Goal: Task Accomplishment & Management: Manage account settings

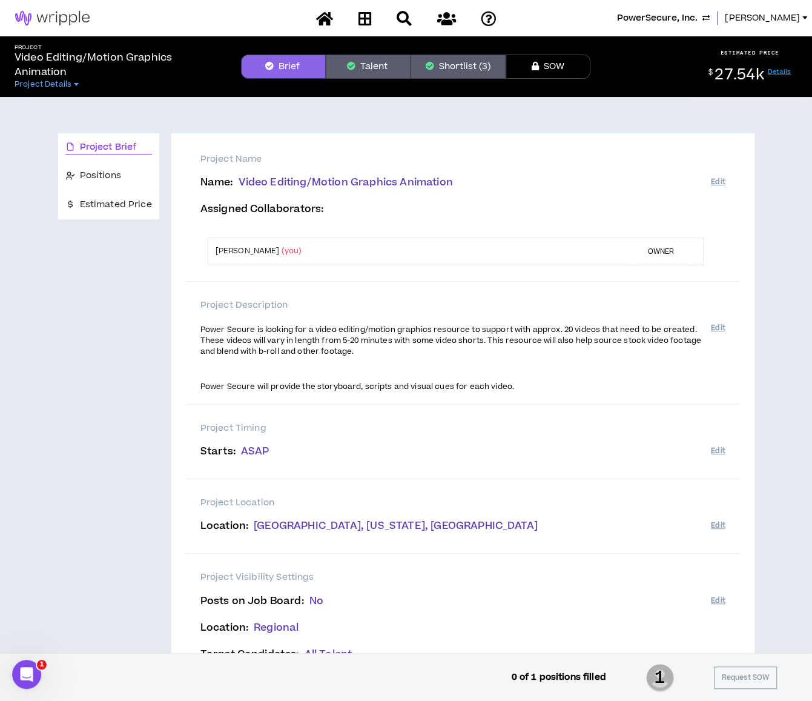
click at [102, 333] on div "Project Brief Positions Estimated Price" at bounding box center [108, 431] width 101 height 597
click at [698, 15] on span "PowerSecure, Inc." at bounding box center [657, 18] width 81 height 13
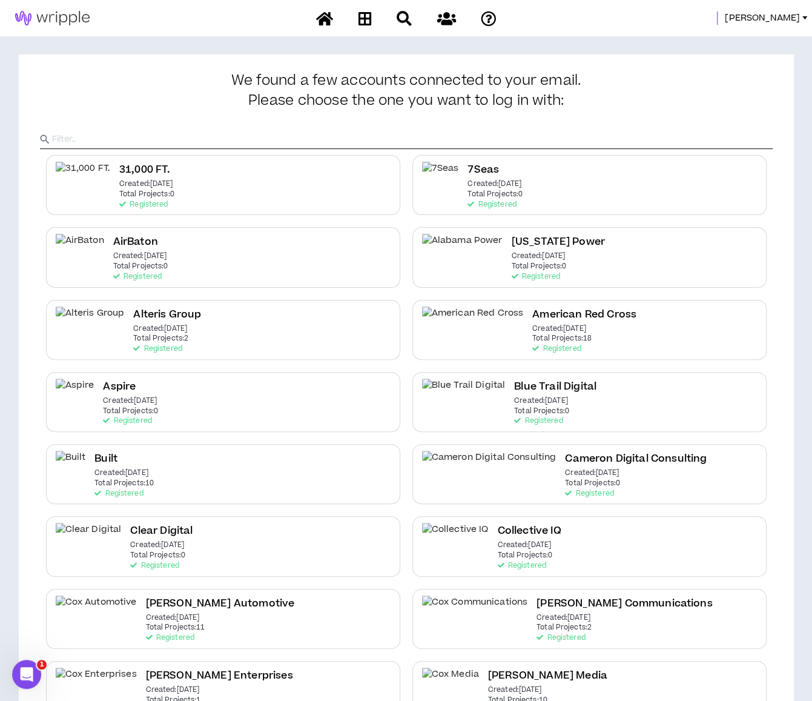
click at [355, 140] on input "text" at bounding box center [412, 139] width 721 height 18
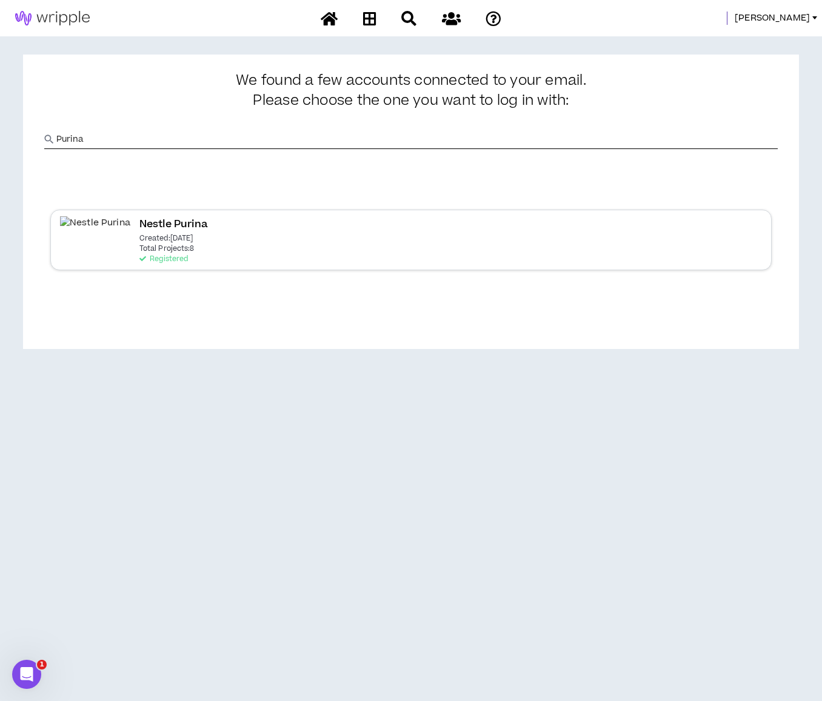
type input "Purina"
click at [139, 250] on p "Total Projects: 8" at bounding box center [166, 249] width 55 height 8
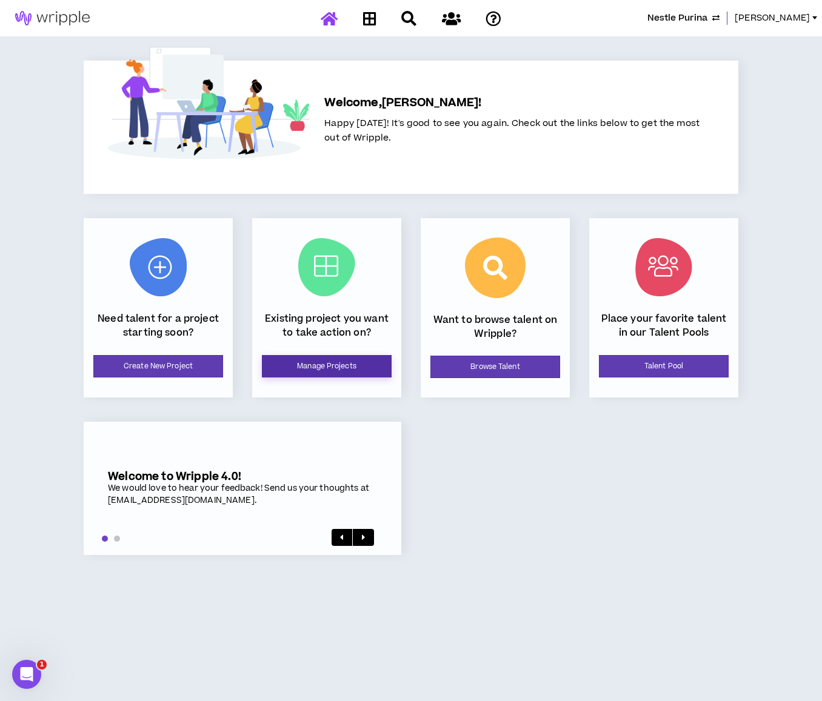
click at [350, 360] on link "Manage Projects" at bounding box center [327, 366] width 130 height 22
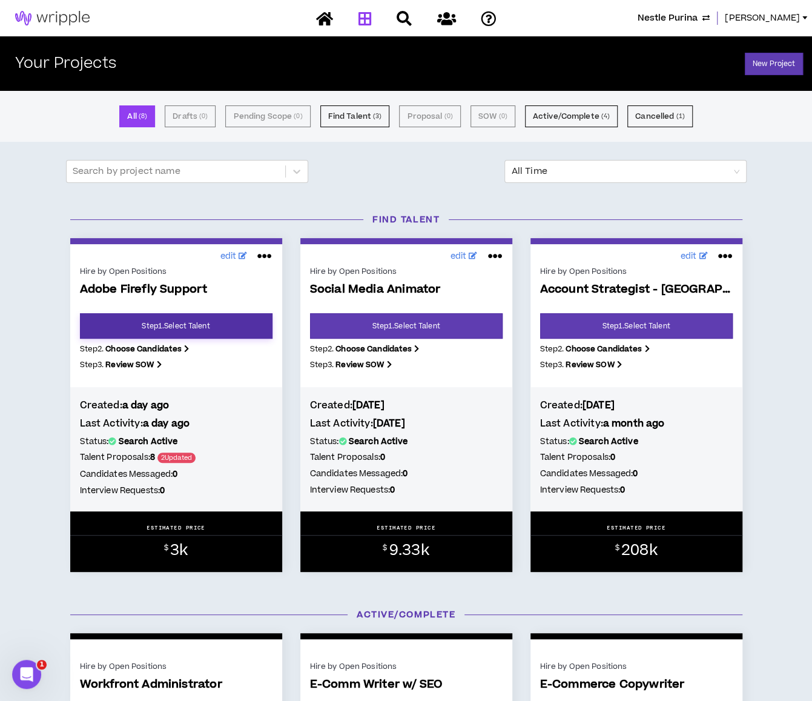
click at [145, 322] on link "Step 1 . Select Talent" at bounding box center [176, 325] width 193 height 25
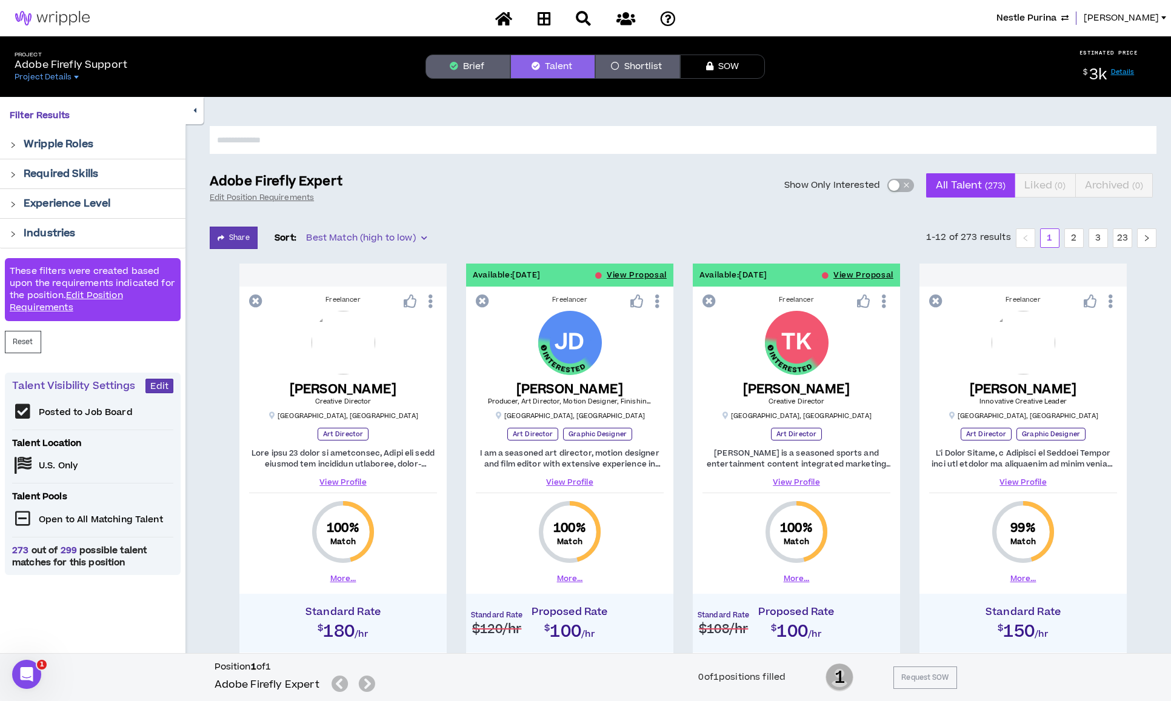
click at [812, 183] on span "button" at bounding box center [905, 185] width 7 height 13
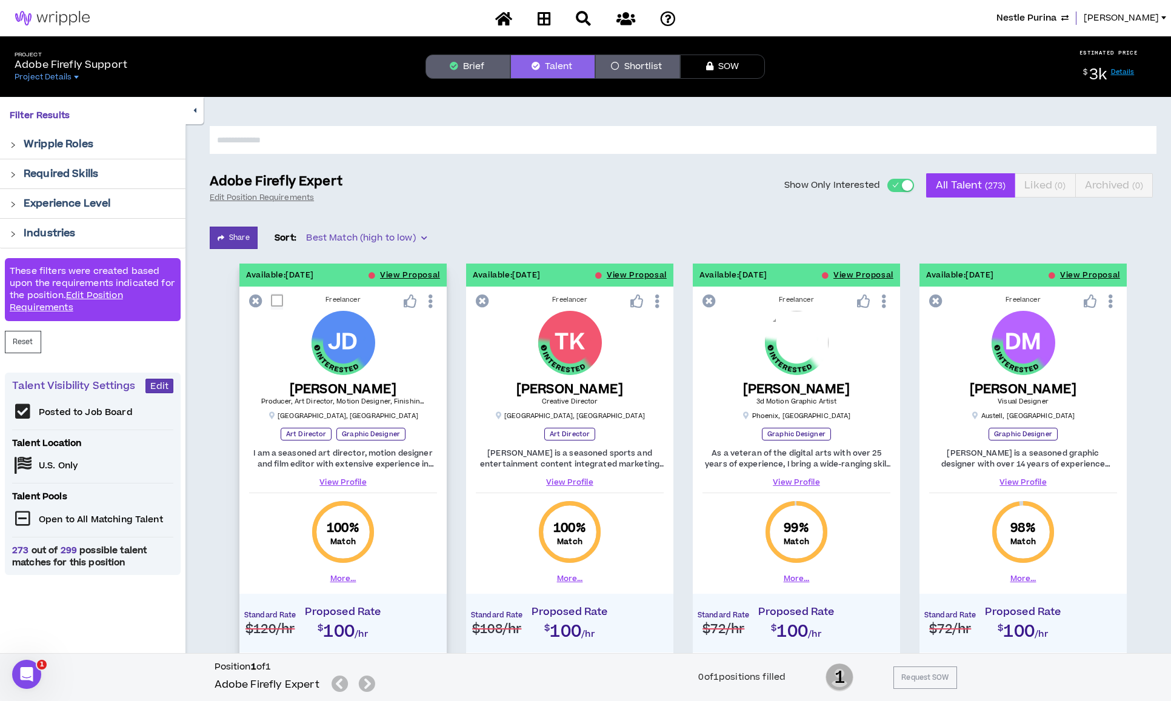
click at [350, 480] on link "View Profile" at bounding box center [343, 482] width 188 height 11
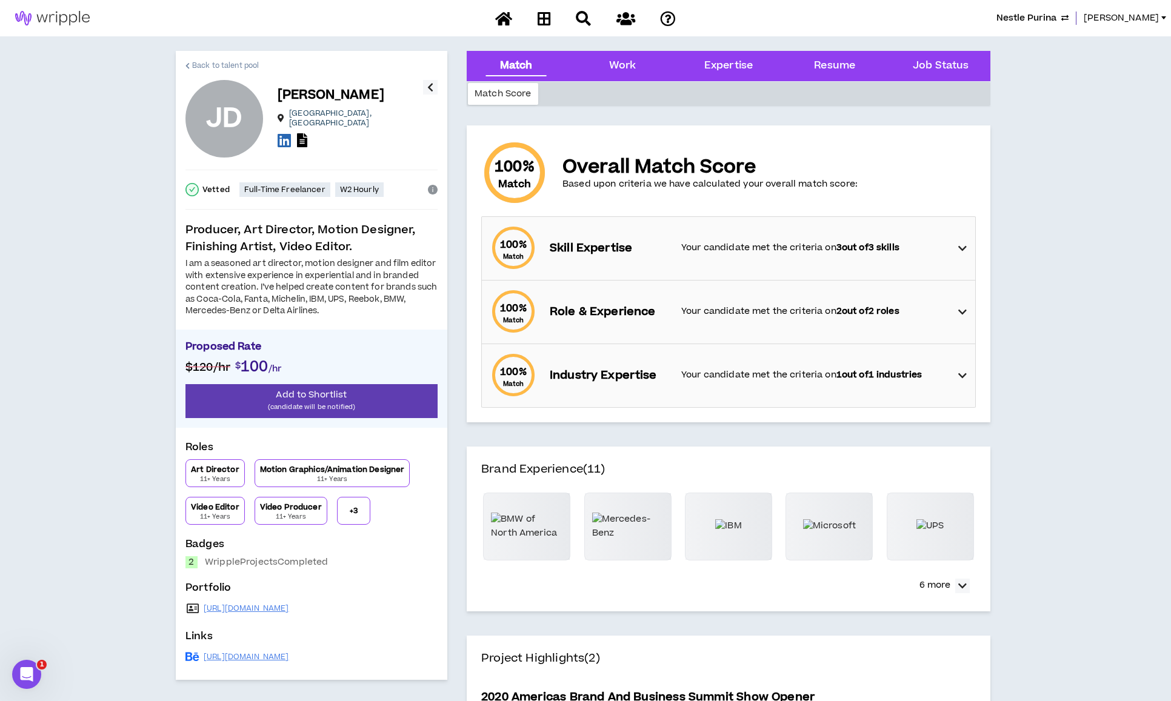
click at [208, 64] on span "Back to talent pool" at bounding box center [225, 66] width 67 height 12
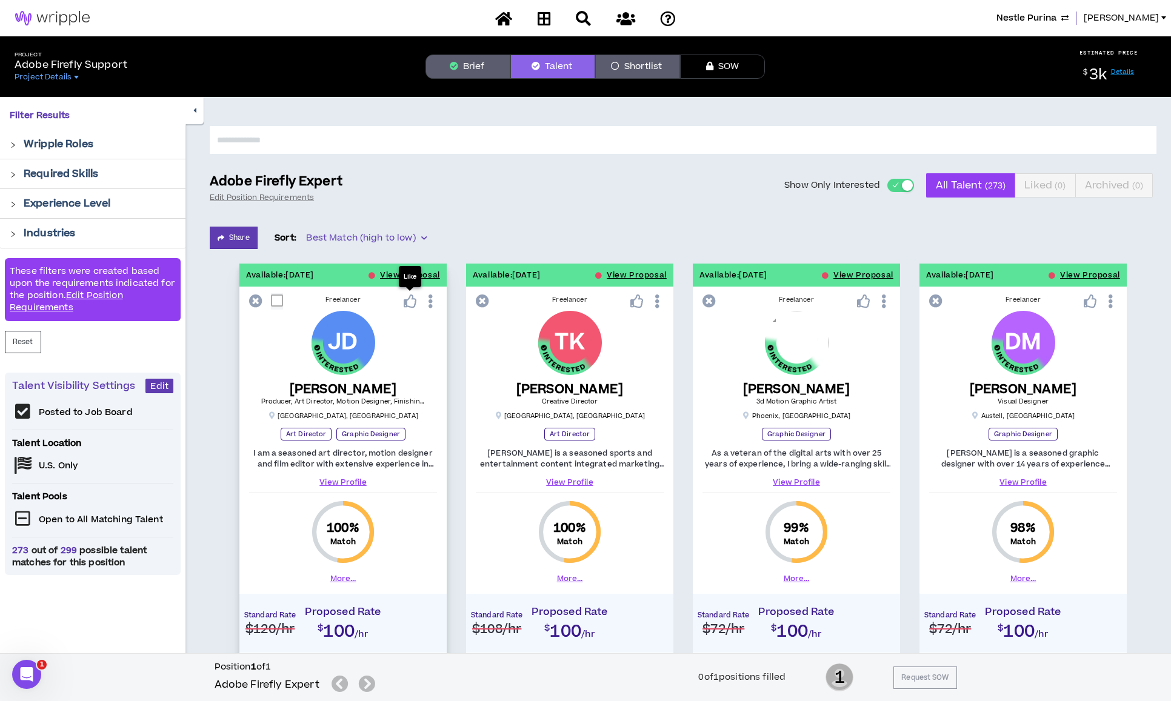
click at [413, 304] on icon at bounding box center [410, 300] width 13 height 13
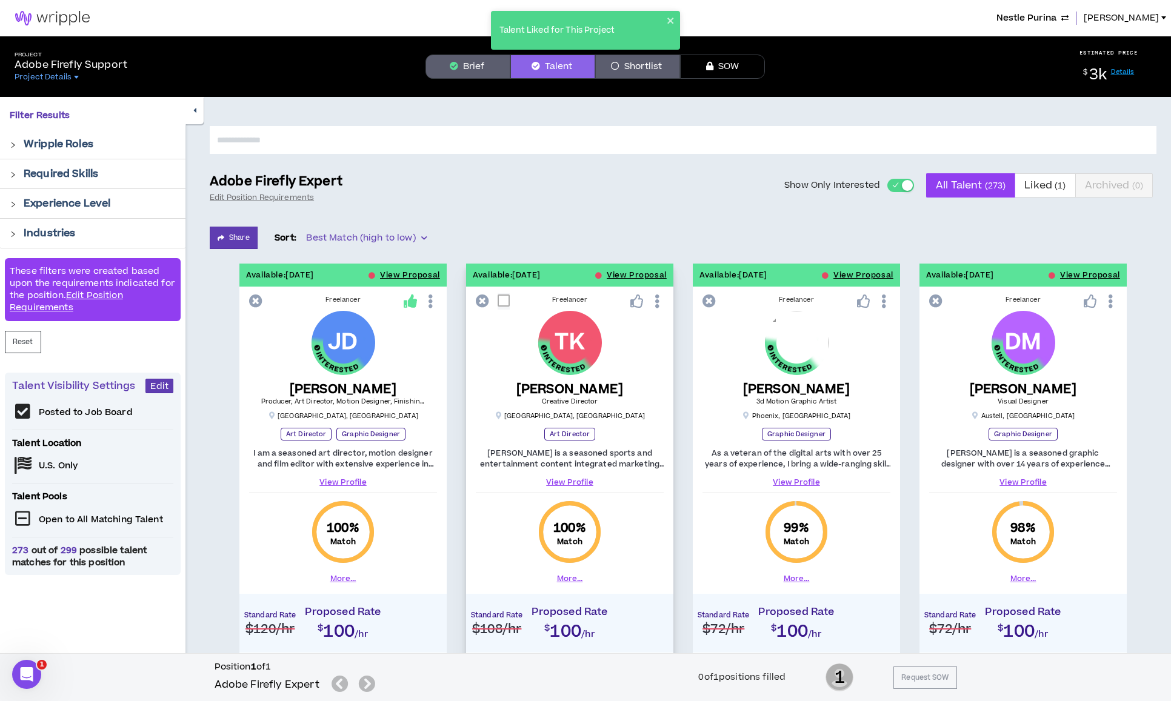
click at [557, 478] on link "View Profile" at bounding box center [570, 482] width 188 height 11
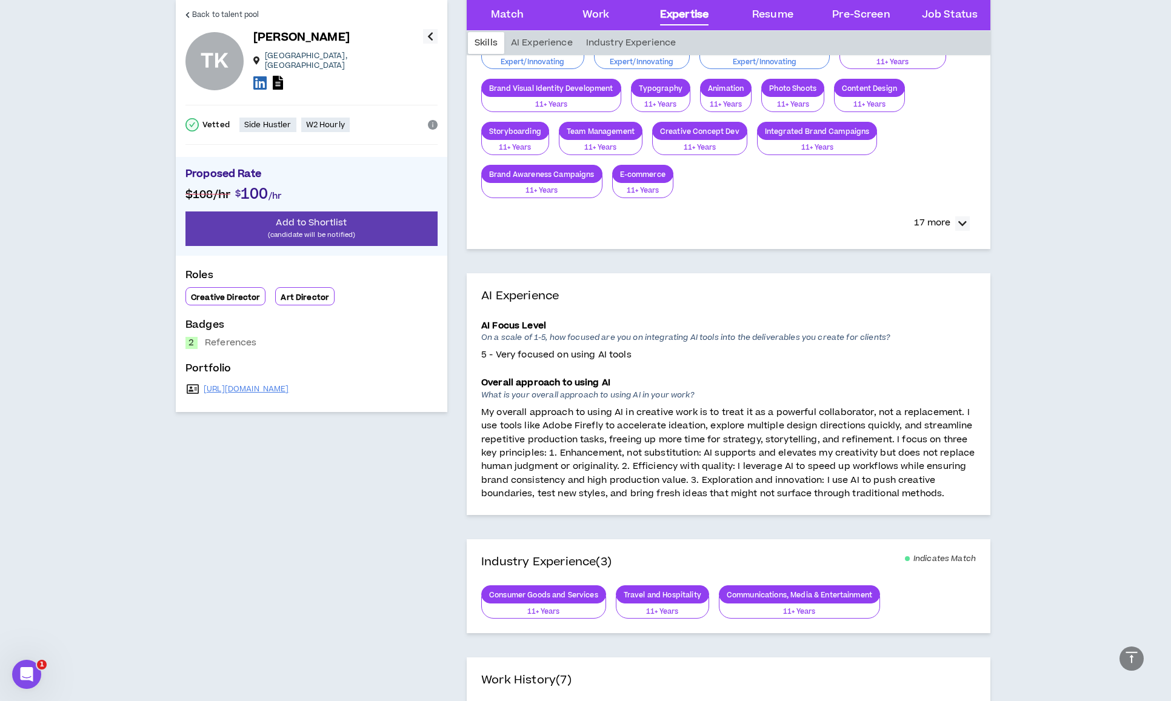
scroll to position [673, 0]
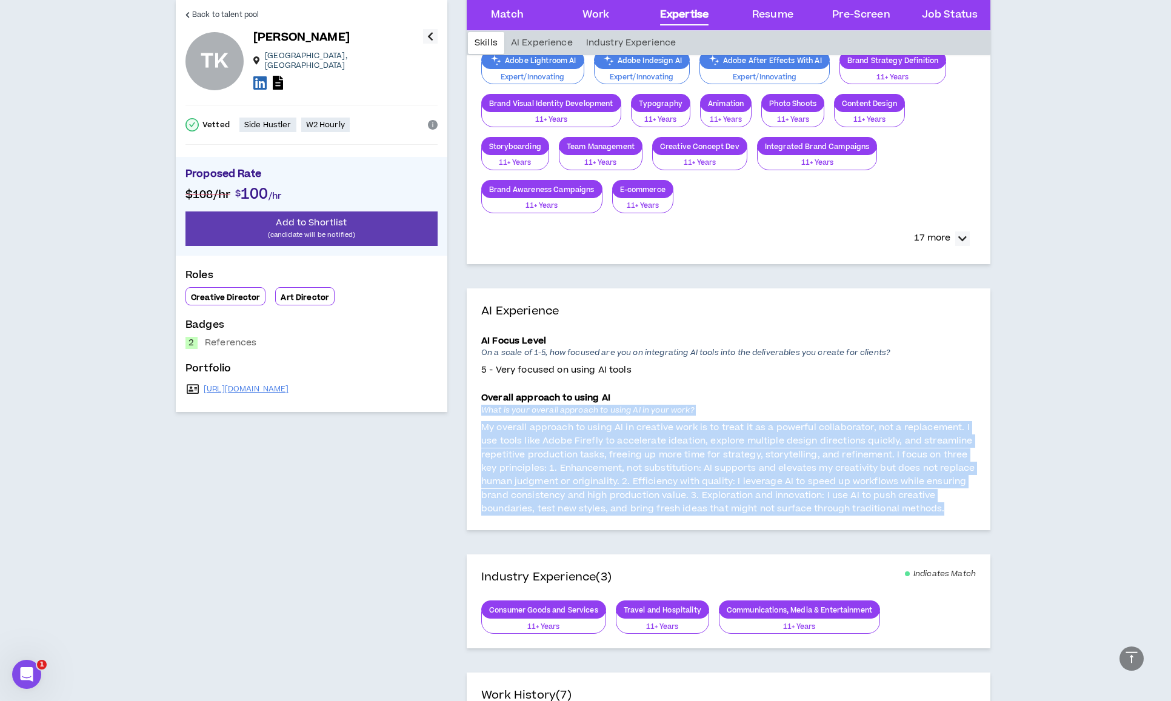
drag, startPoint x: 483, startPoint y: 406, endPoint x: 946, endPoint y: 503, distance: 473.6
click at [812, 504] on div "Overall approach to using AI What is your overall approach to using AI in your …" at bounding box center [728, 453] width 494 height 124
copy div "What is your overall approach to using AI in your work? My overall approach to …"
drag, startPoint x: 347, startPoint y: 387, endPoint x: 198, endPoint y: 374, distance: 149.6
click at [198, 380] on div "[URL][DOMAIN_NAME]" at bounding box center [311, 388] width 252 height 17
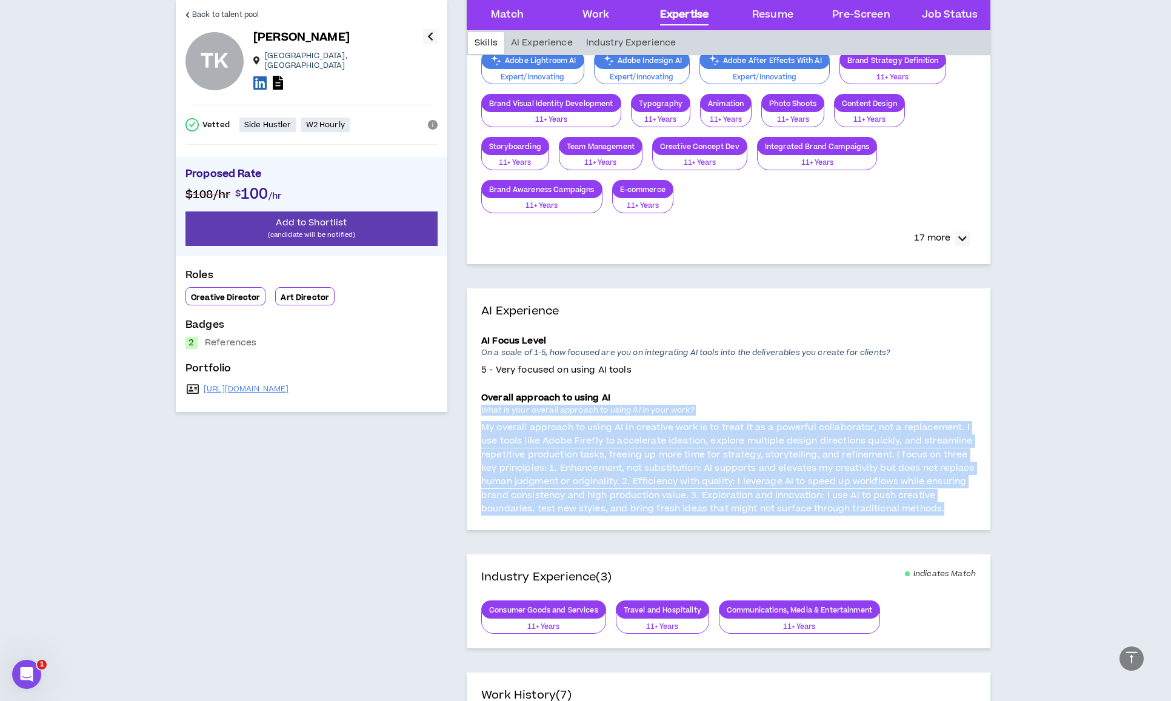
copy div "[URL][DOMAIN_NAME]"
click at [254, 75] on icon at bounding box center [259, 82] width 13 height 15
click at [277, 76] on icon at bounding box center [278, 83] width 10 height 14
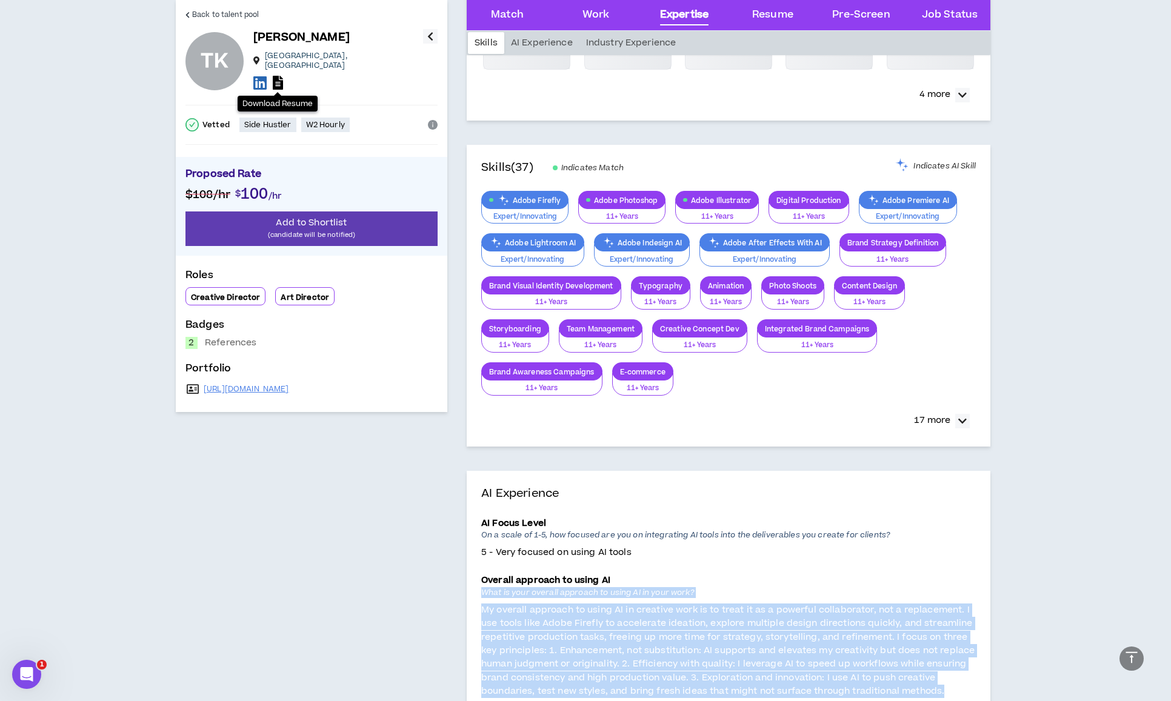
scroll to position [492, 0]
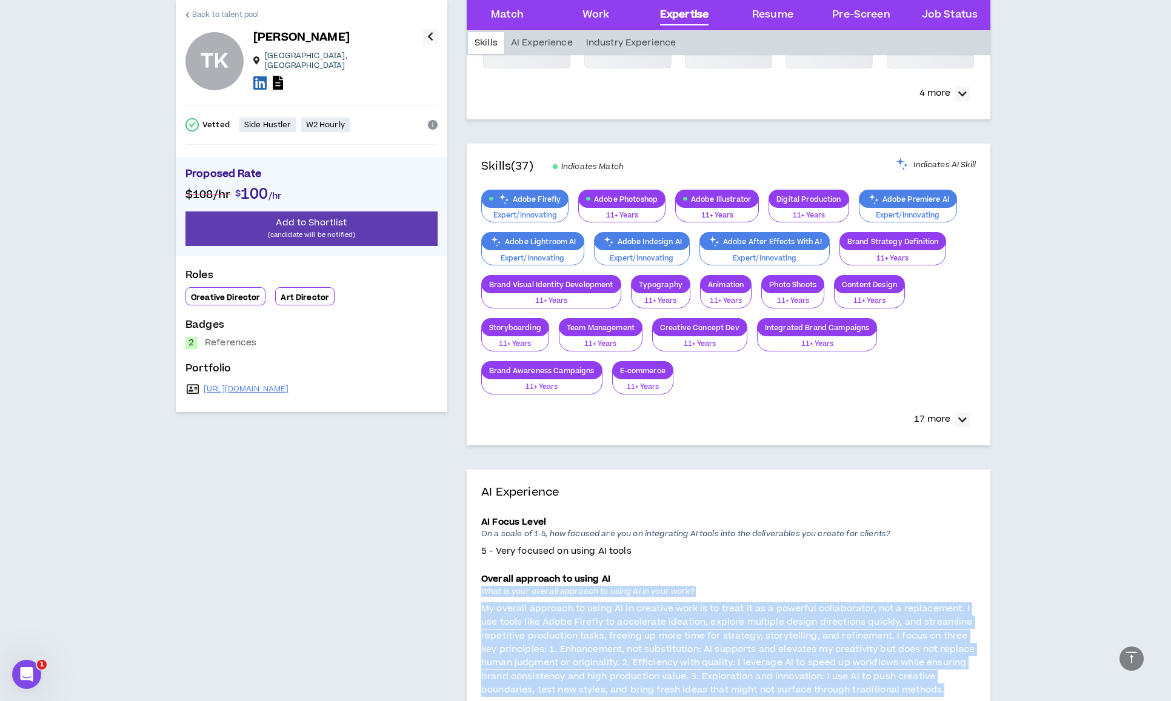
click at [198, 15] on span "Back to talent pool" at bounding box center [225, 15] width 67 height 12
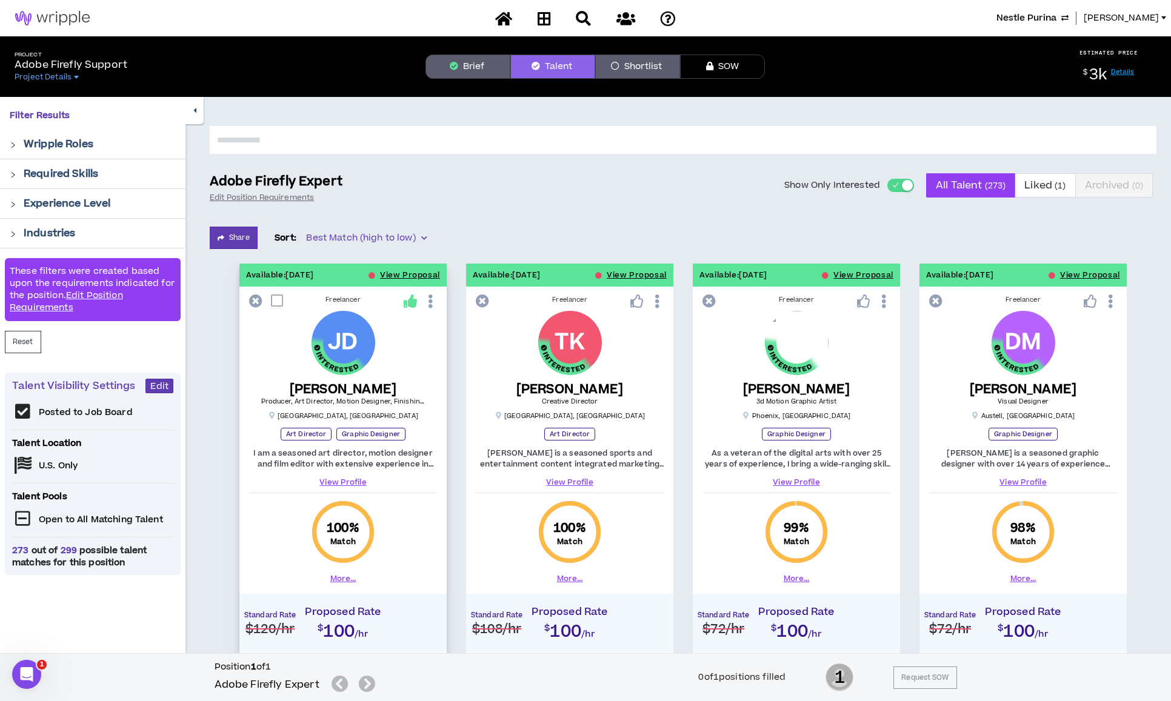
click at [339, 483] on link "View Profile" at bounding box center [343, 482] width 188 height 11
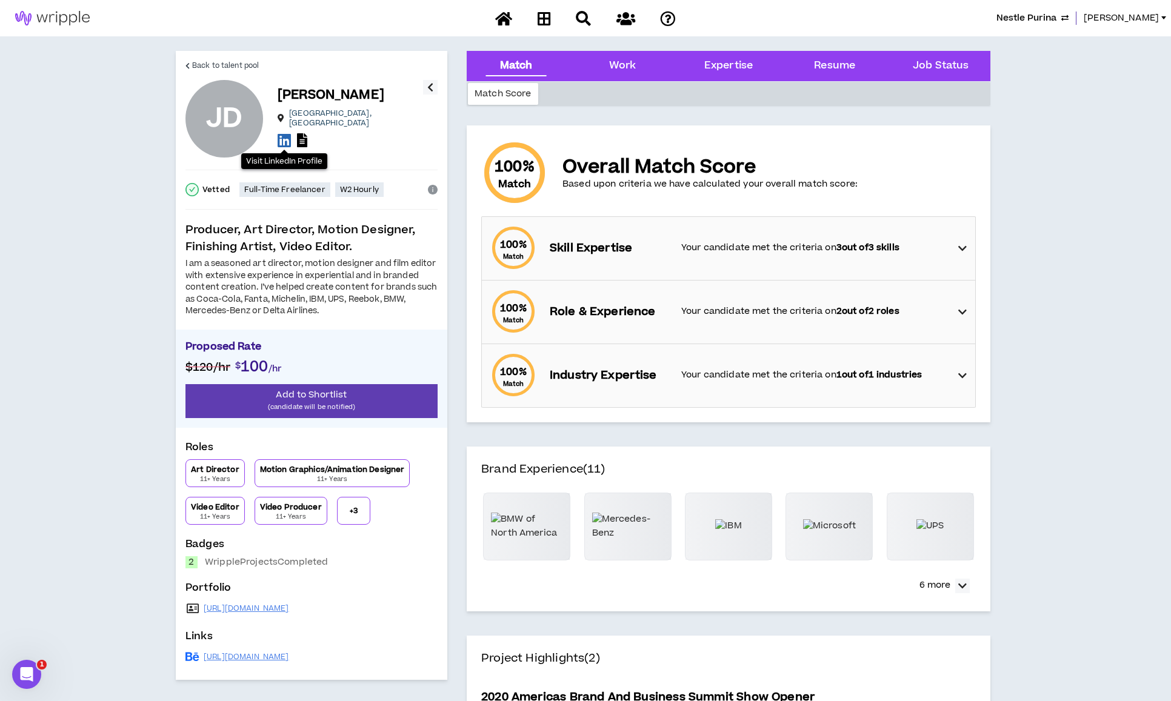
click at [282, 139] on icon at bounding box center [283, 140] width 13 height 15
click at [307, 136] on icon at bounding box center [302, 140] width 10 height 14
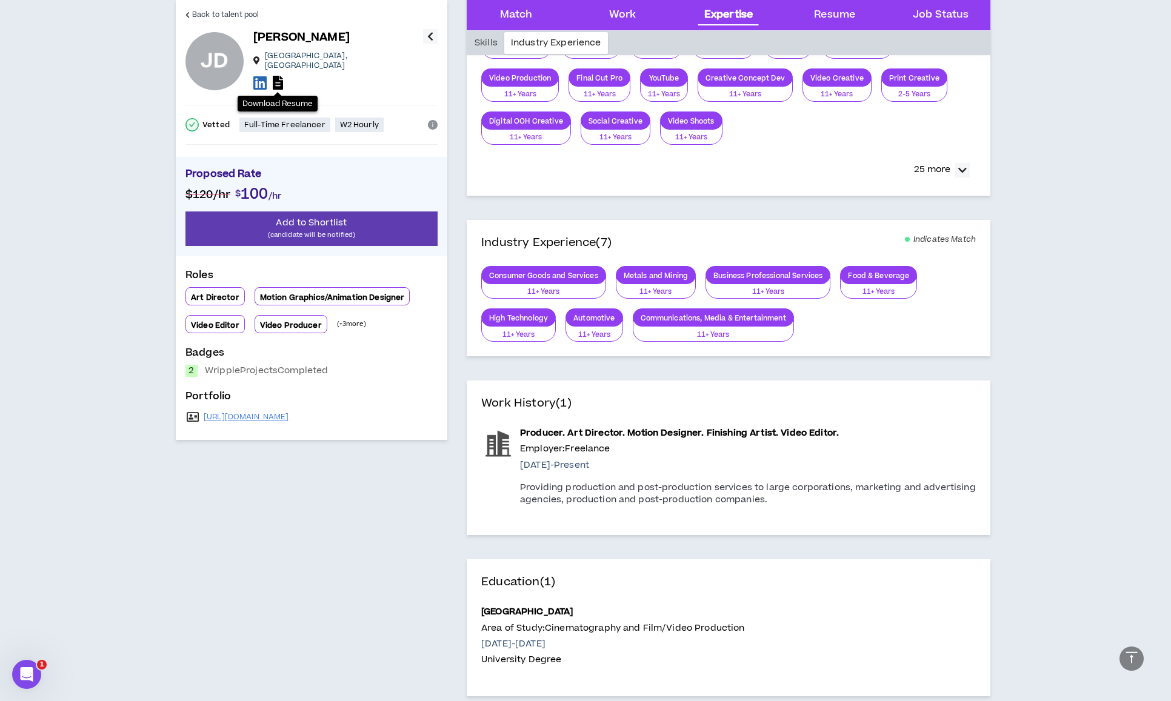
scroll to position [1462, 0]
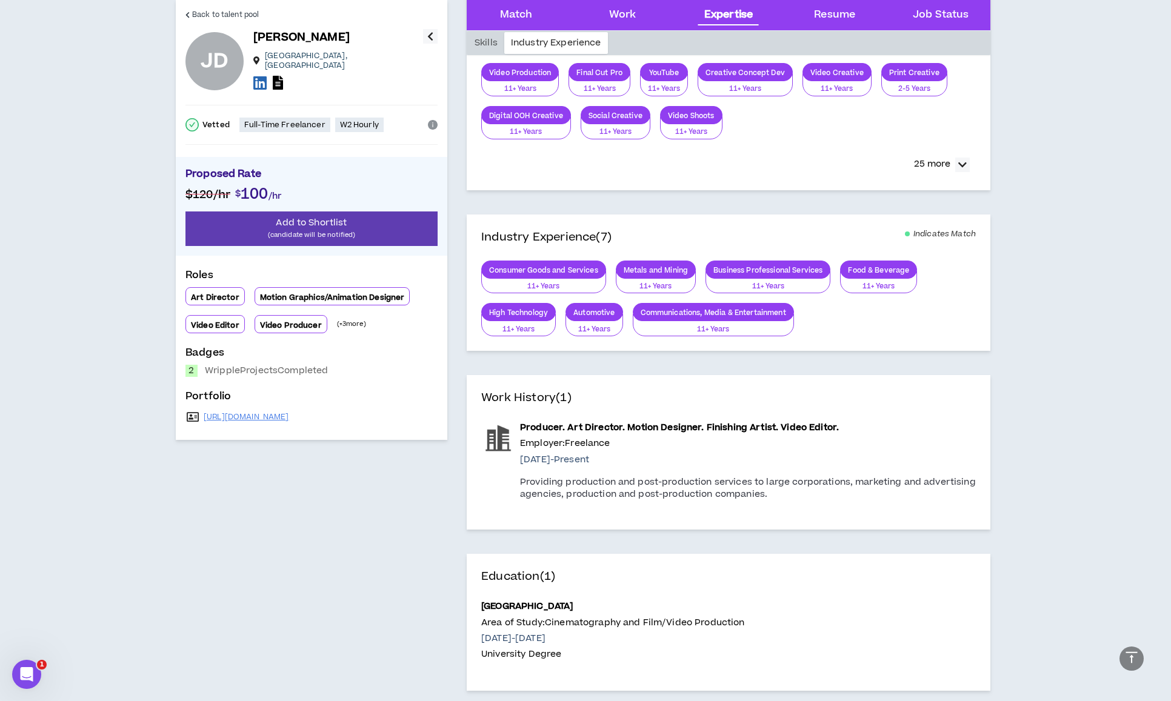
drag, startPoint x: 315, startPoint y: 408, endPoint x: 197, endPoint y: 416, distance: 118.4
click at [197, 416] on div "[URL][DOMAIN_NAME]" at bounding box center [311, 416] width 252 height 17
copy div "[URL][DOMAIN_NAME]"
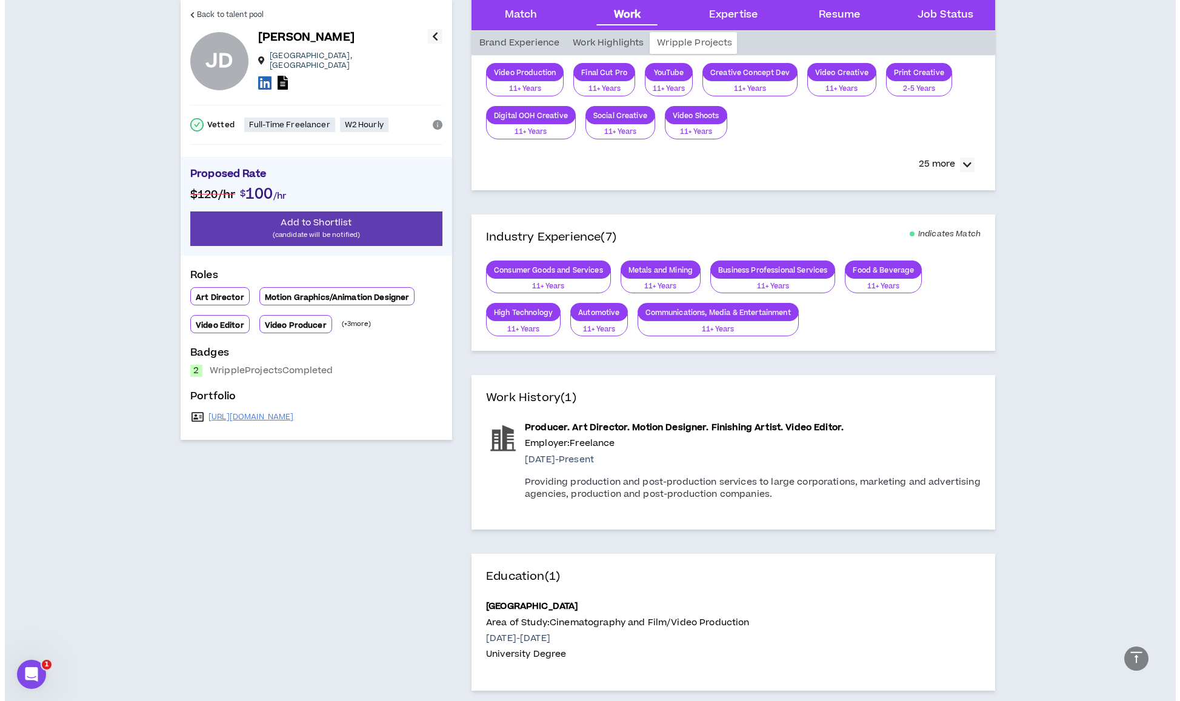
scroll to position [0, 0]
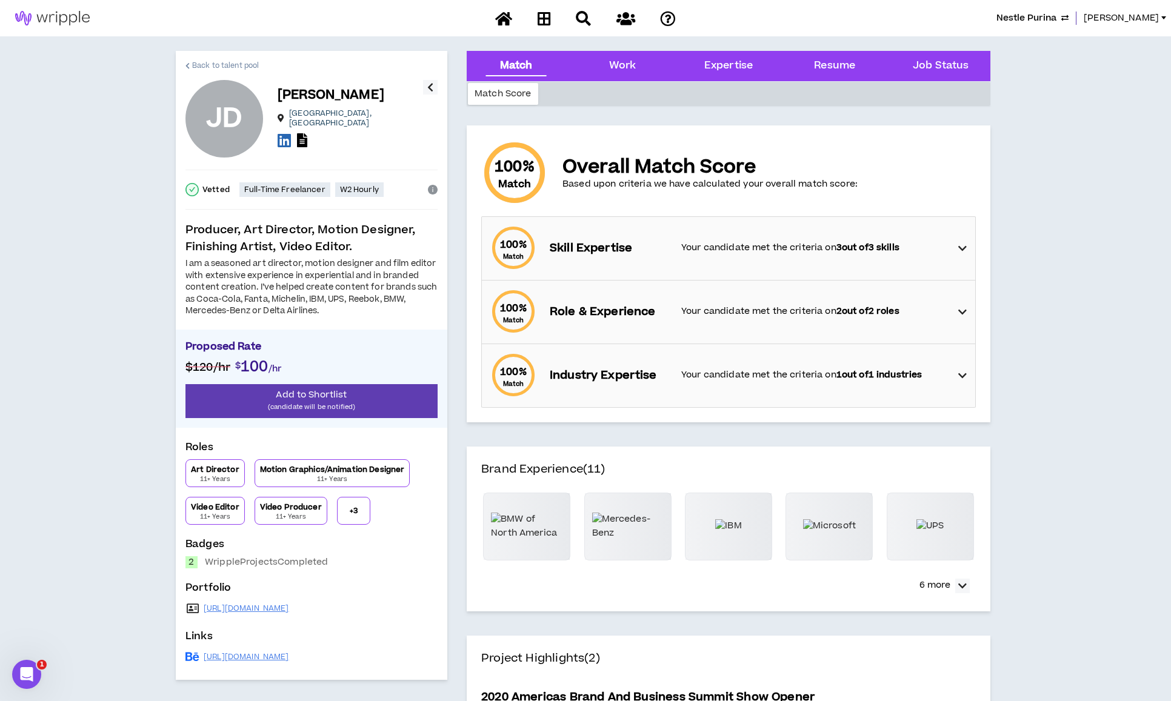
click at [233, 58] on link "Back to talent pool" at bounding box center [221, 65] width 73 height 29
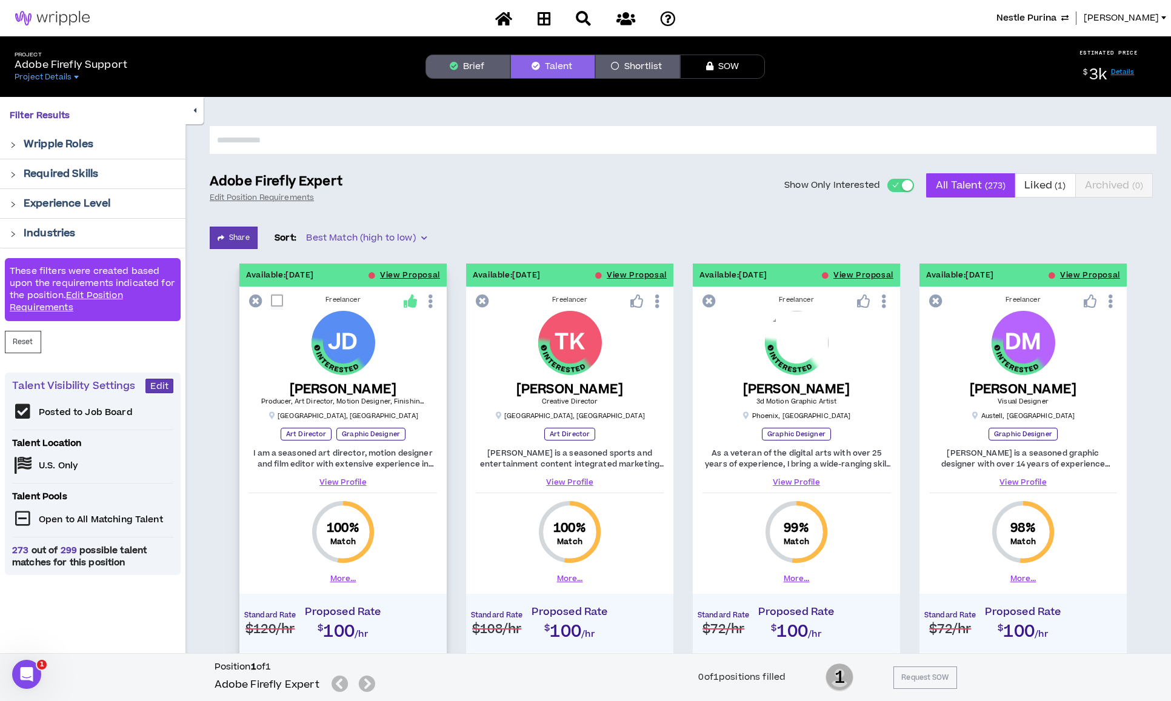
click at [430, 299] on icon at bounding box center [430, 301] width 13 height 21
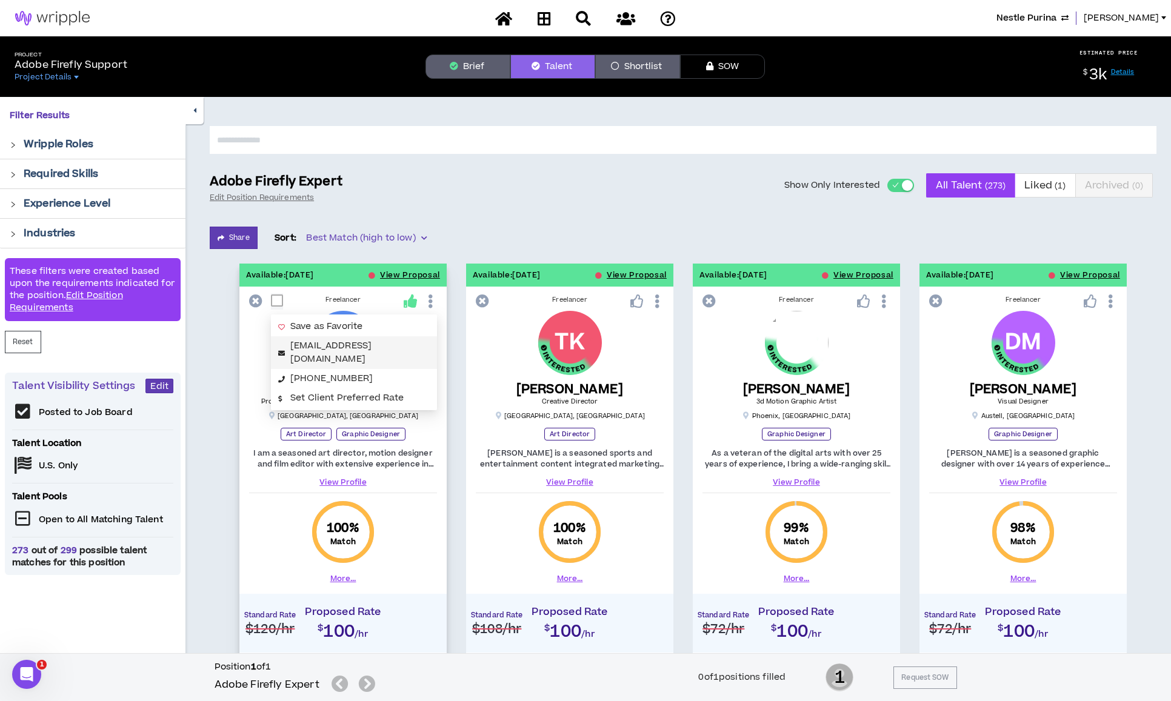
click at [371, 346] on link "[EMAIL_ADDRESS][DOMAIN_NAME]" at bounding box center [330, 352] width 81 height 26
click at [399, 273] on button "View Proposal" at bounding box center [410, 275] width 60 height 23
